Goal: Find specific page/section: Find specific page/section

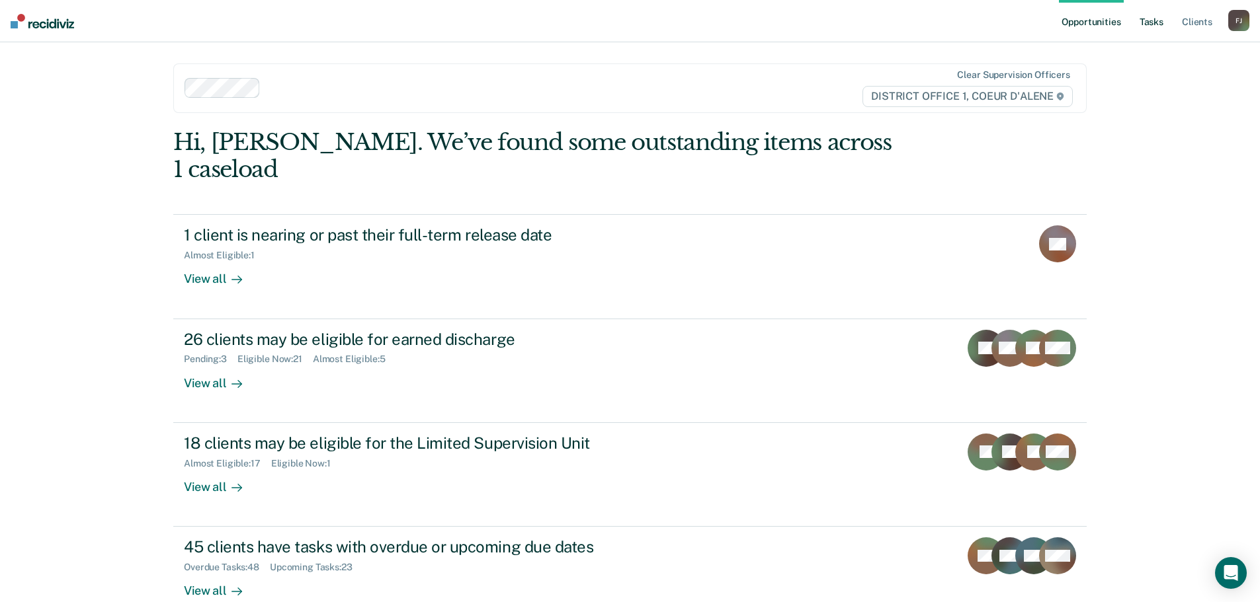
click at [1162, 22] on link "Tasks" at bounding box center [1151, 21] width 29 height 42
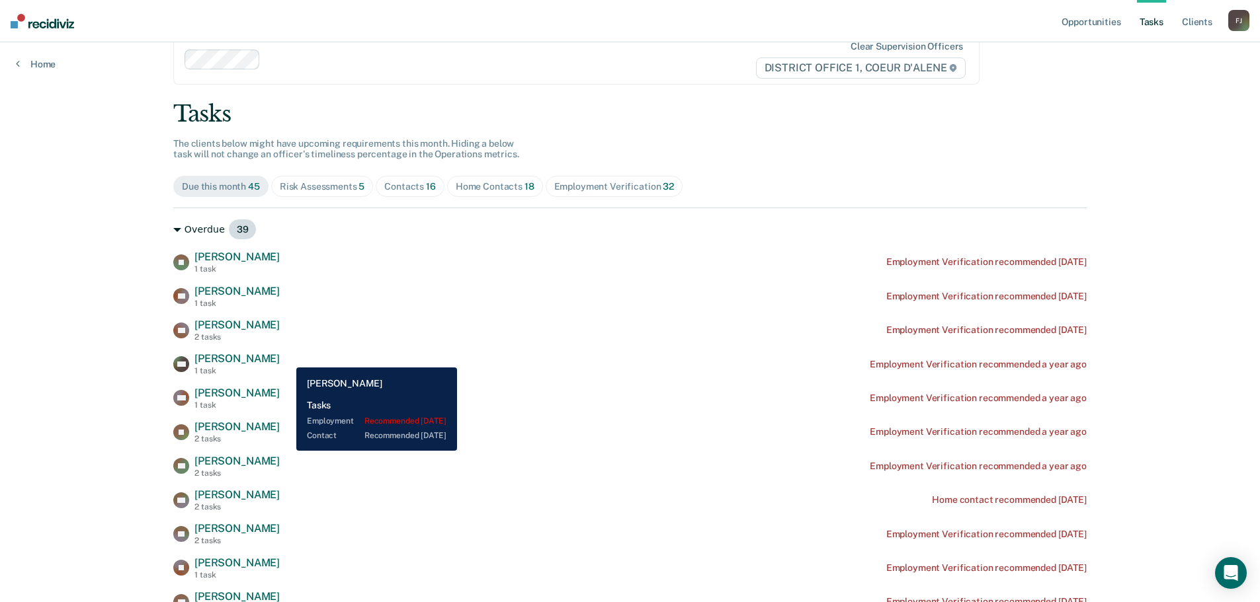
scroll to position [44, 0]
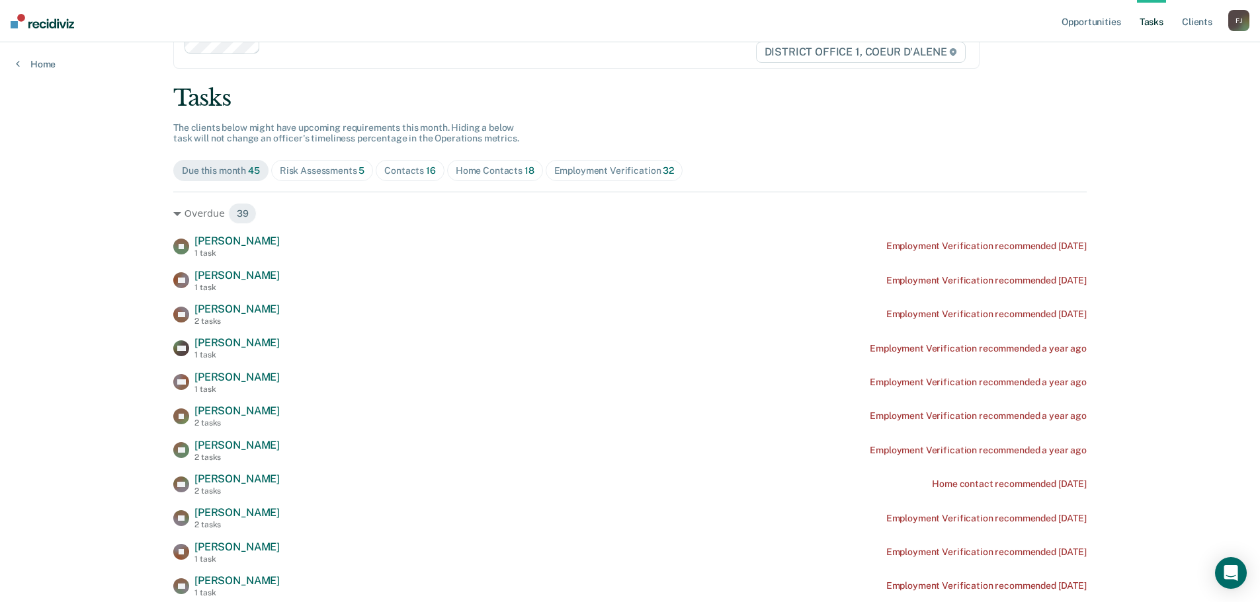
click at [397, 167] on div "Contacts 16" at bounding box center [410, 170] width 52 height 11
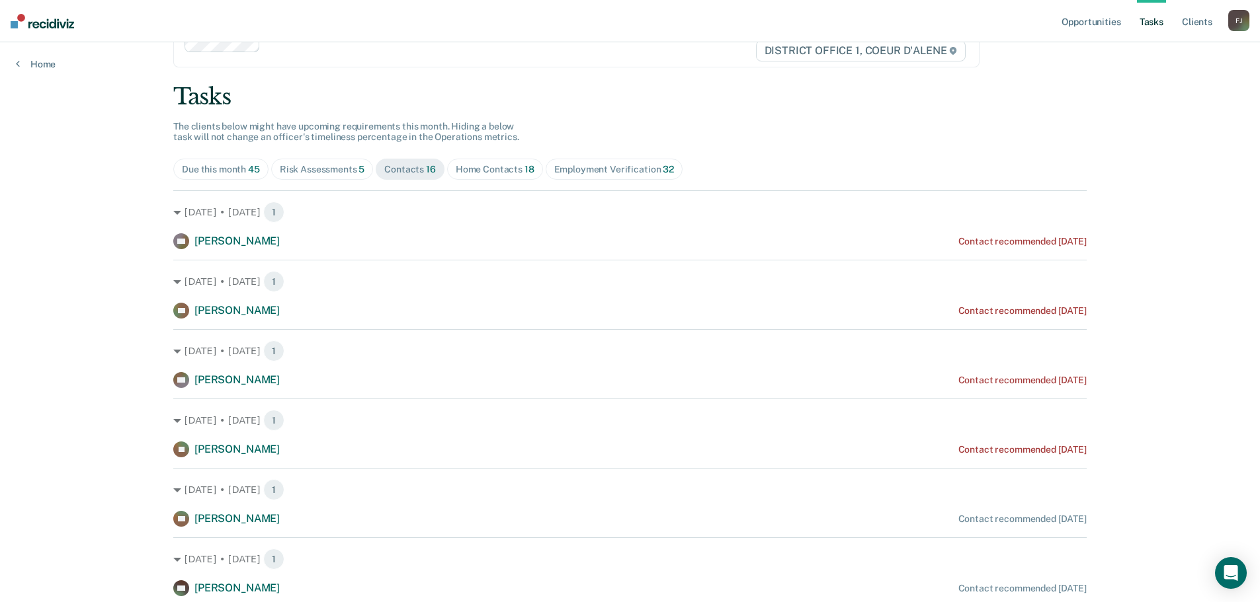
scroll to position [40, 0]
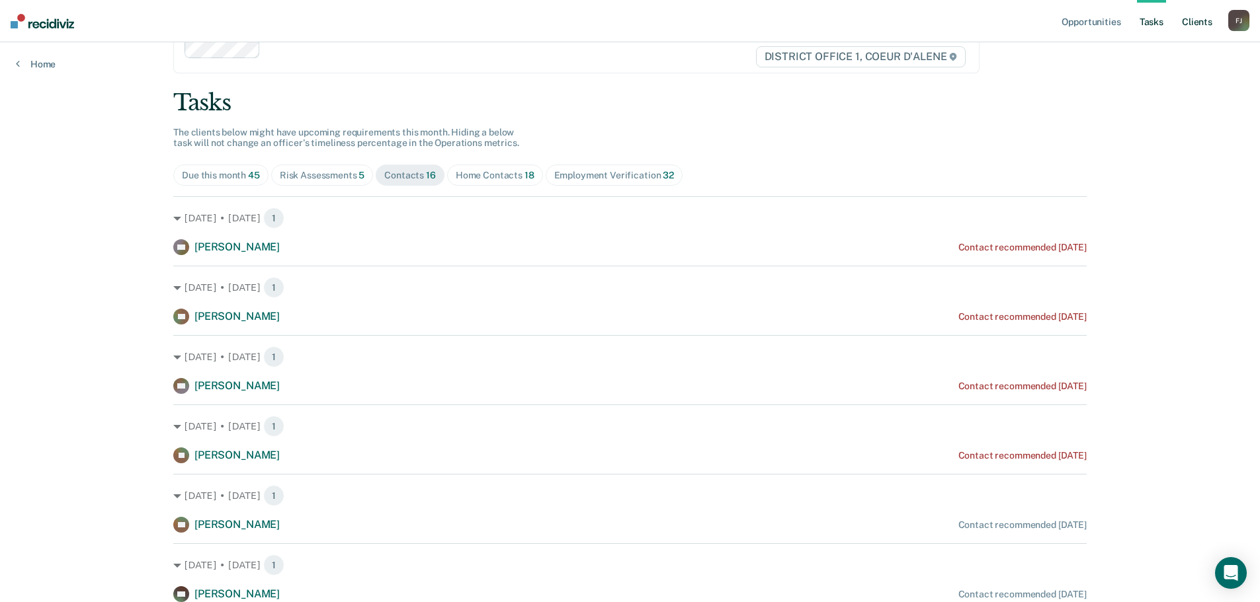
click at [1196, 24] on link "Client s" at bounding box center [1197, 21] width 36 height 42
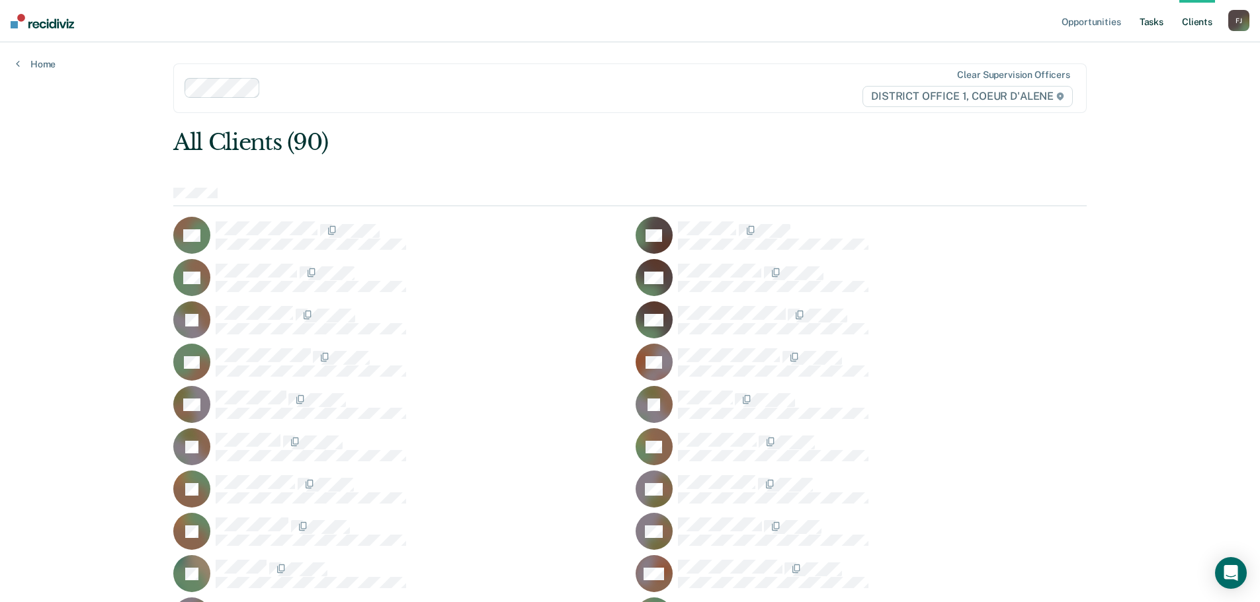
click at [1154, 24] on link "Tasks" at bounding box center [1151, 21] width 29 height 42
